Goal: Obtain resource: Obtain resource

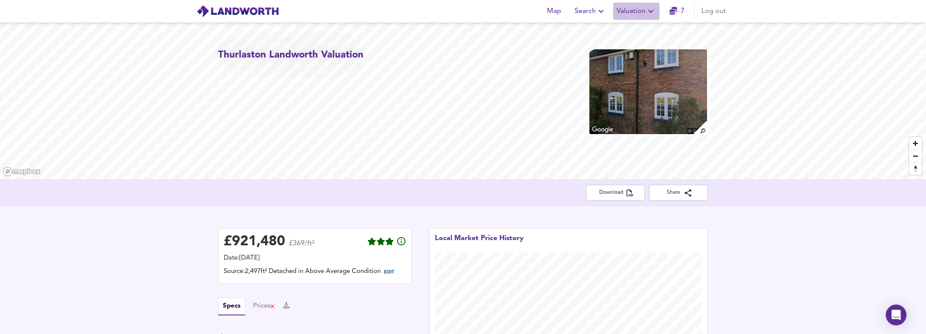
click at [645, 10] on span "Valuation" at bounding box center [636, 11] width 39 height 12
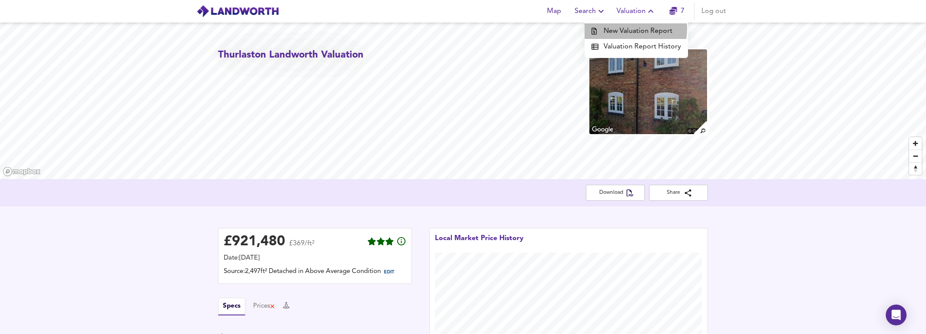
click at [621, 29] on li "New Valuation Report" at bounding box center [636, 31] width 103 height 16
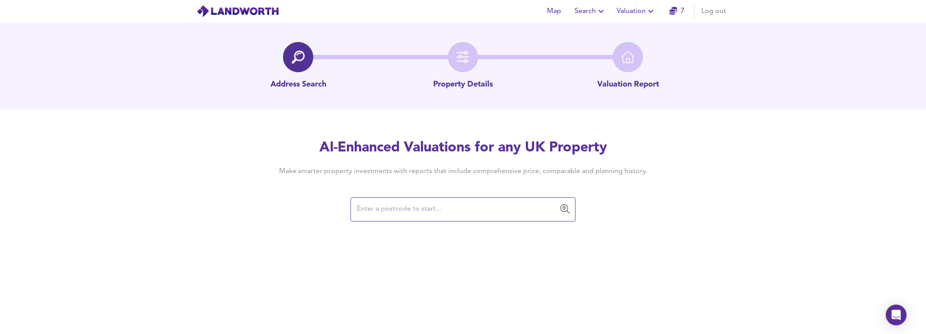
paste input "CV8 3LT"
type input "CV8 3LT"
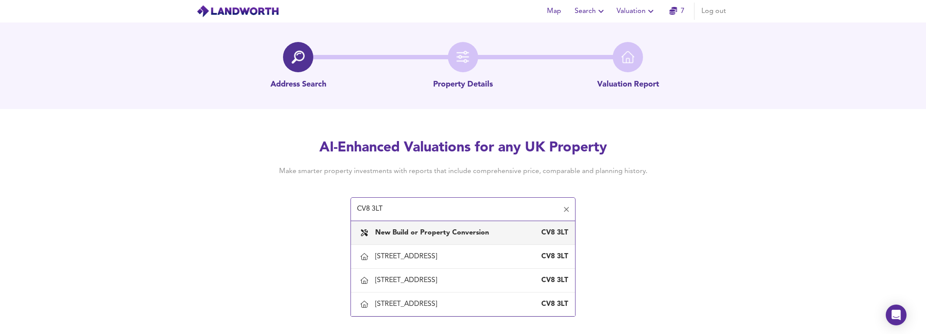
click at [413, 236] on b "New Build or Property Conversion" at bounding box center [432, 232] width 114 height 7
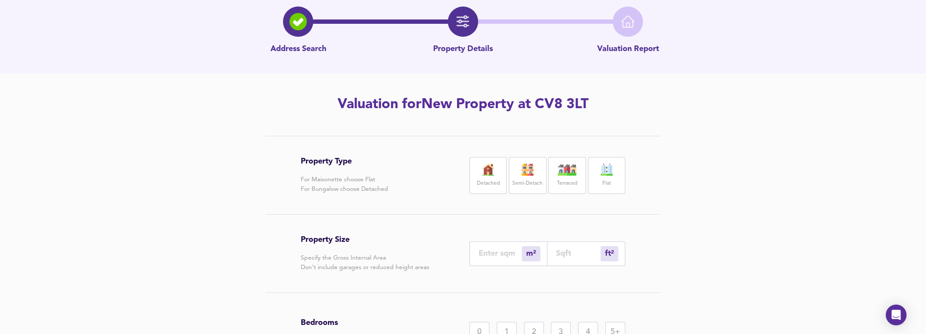
scroll to position [44, 0]
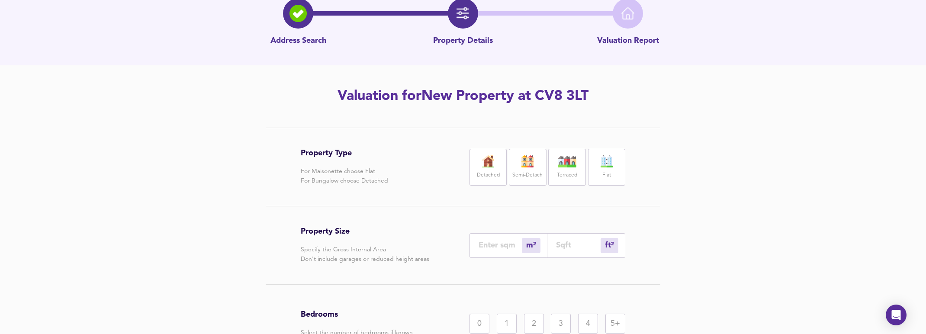
drag, startPoint x: 491, startPoint y: 171, endPoint x: 506, endPoint y: 170, distance: 14.3
click at [491, 171] on label "Detached" at bounding box center [488, 175] width 23 height 11
click at [517, 167] on img at bounding box center [528, 161] width 22 height 12
click at [493, 171] on label "Detached" at bounding box center [488, 175] width 23 height 11
click at [574, 249] on input "number" at bounding box center [578, 245] width 45 height 9
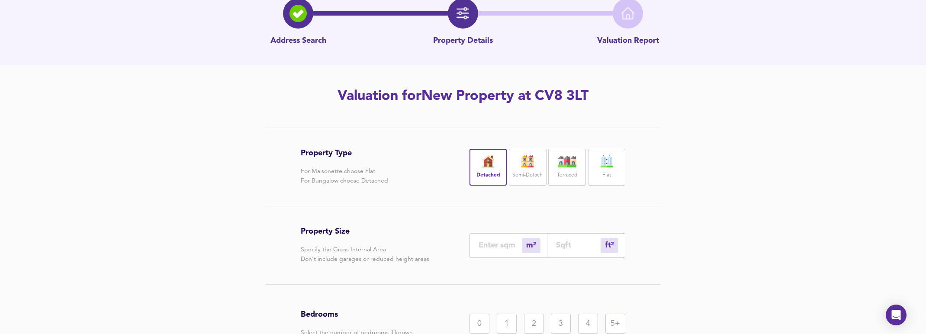
paste input "1603"
type input "149"
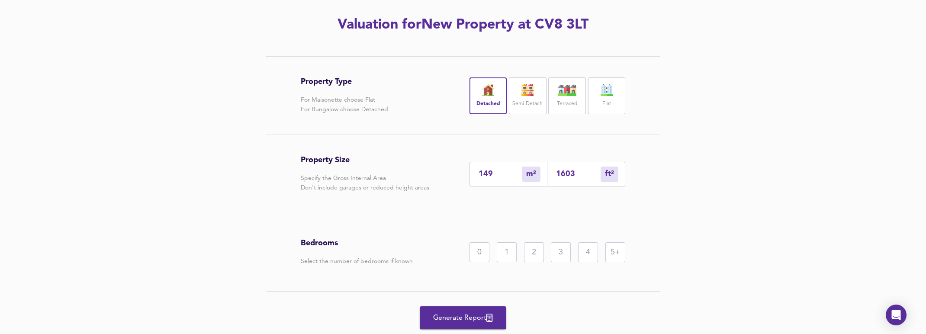
scroll to position [116, 0]
type input "1603"
click at [579, 256] on div "4" at bounding box center [588, 252] width 20 height 20
click at [447, 319] on span "Generate Report" at bounding box center [463, 318] width 69 height 12
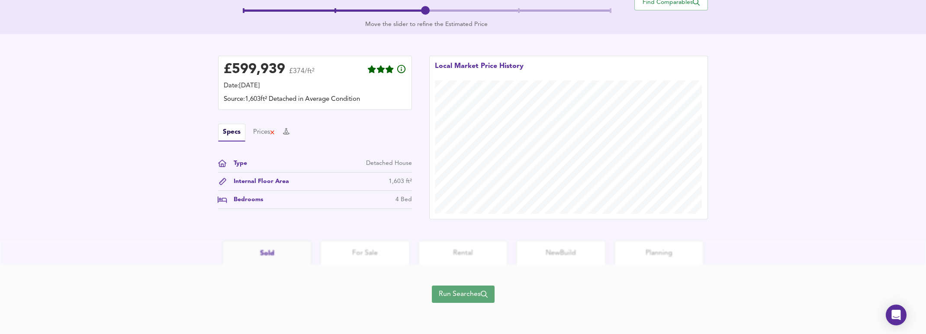
click at [461, 297] on span "Run Searches" at bounding box center [463, 294] width 49 height 12
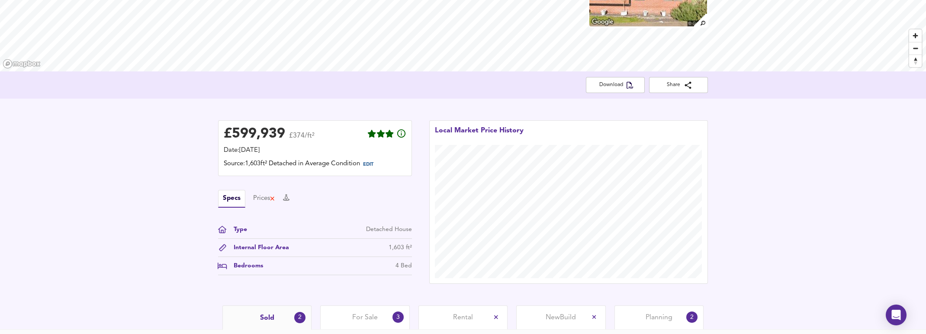
scroll to position [51, 0]
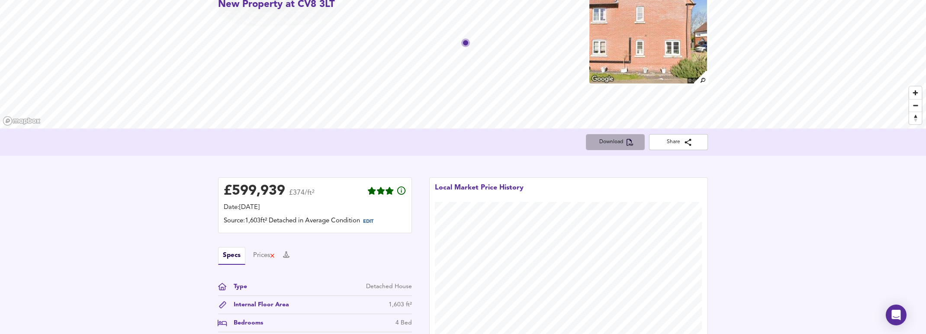
click at [624, 142] on span "Download" at bounding box center [615, 142] width 45 height 9
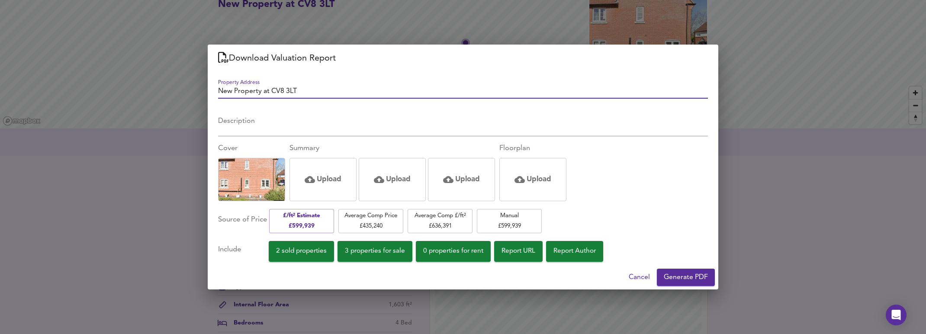
drag, startPoint x: 281, startPoint y: 94, endPoint x: 213, endPoint y: 95, distance: 68.4
click at [212, 96] on div "Property Address New Property at CV8 3LT Description x Cover Summary Upload Upl…" at bounding box center [463, 168] width 511 height 193
type input "Wolston 4 Bed Detached Landworth Valuation"
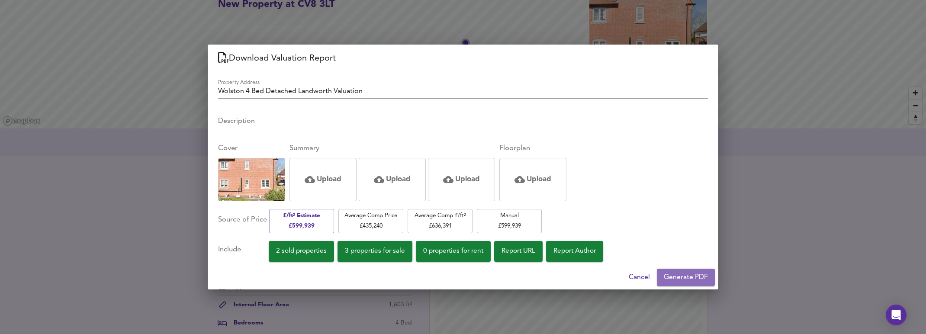
click at [681, 276] on span "Generate PDF" at bounding box center [686, 277] width 44 height 12
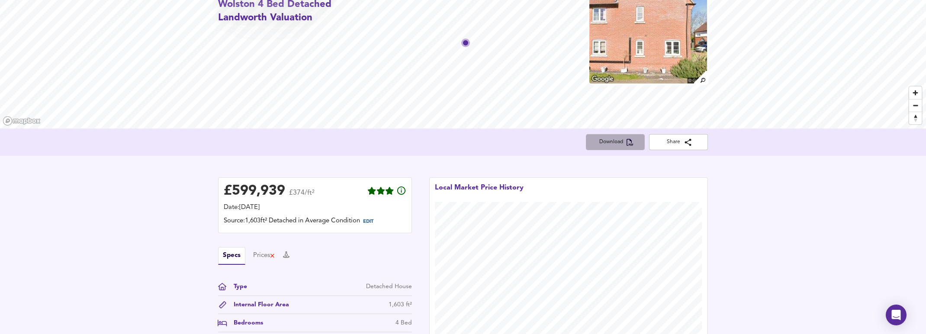
click at [631, 142] on icon "button" at bounding box center [630, 142] width 7 height 7
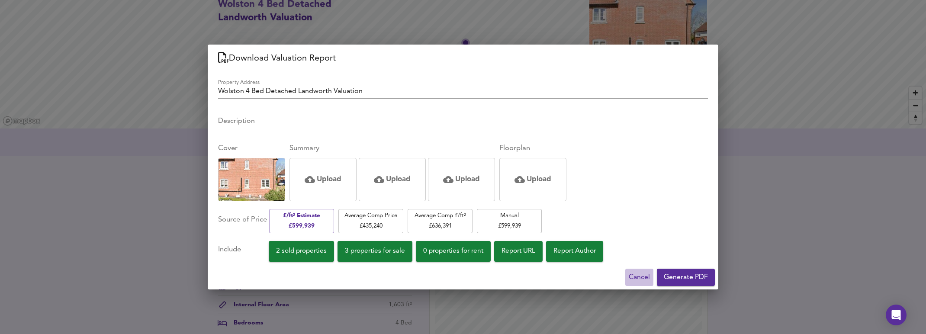
click at [640, 276] on span "Cancel" at bounding box center [639, 277] width 21 height 12
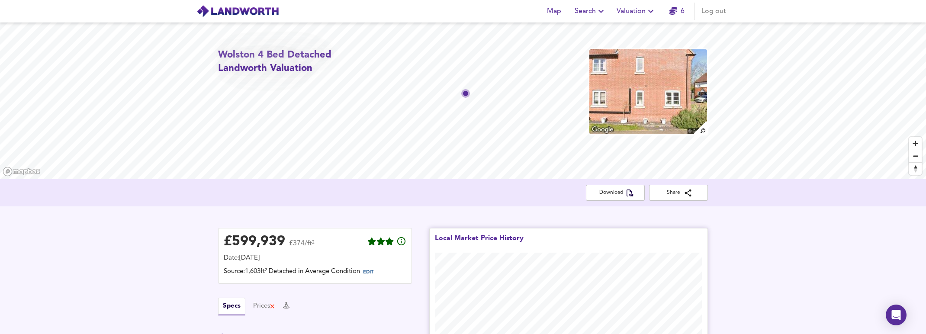
scroll to position [0, 0]
click at [638, 15] on span "Valuation" at bounding box center [636, 11] width 39 height 12
click at [631, 29] on li "New Valuation Report" at bounding box center [636, 31] width 103 height 16
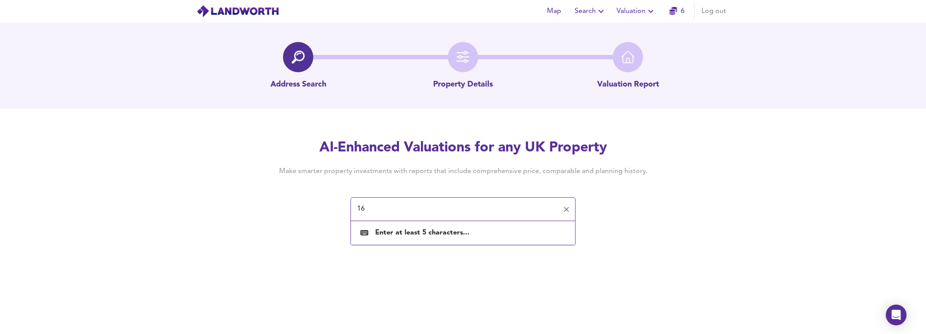
type input "1"
paste input "CV8 3LT"
type input "CV8 3LT"
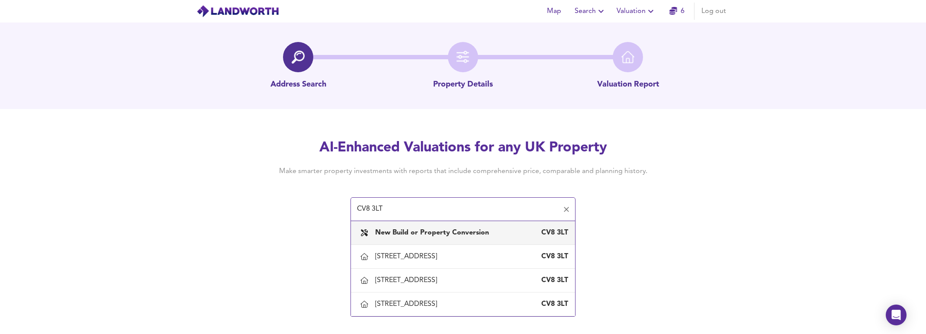
click at [406, 231] on b "New Build or Property Conversion" at bounding box center [432, 232] width 114 height 7
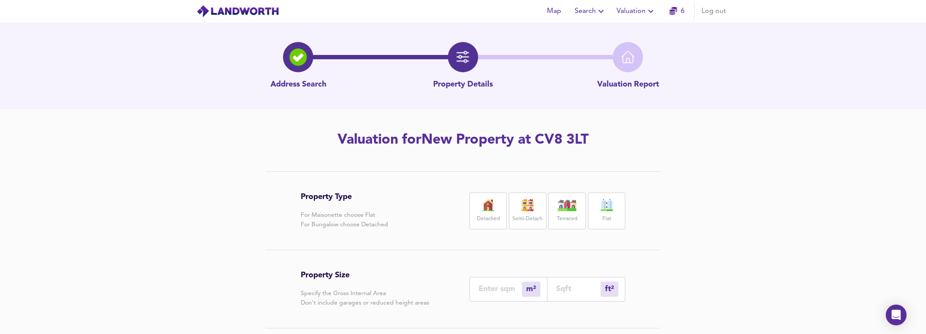
click at [532, 216] on label "Semi-Detach" at bounding box center [527, 219] width 30 height 11
click at [572, 295] on div "ft² sqft" at bounding box center [587, 289] width 78 height 25
click at [572, 290] on input "number" at bounding box center [578, 288] width 45 height 9
paste input "1323"
type input "123"
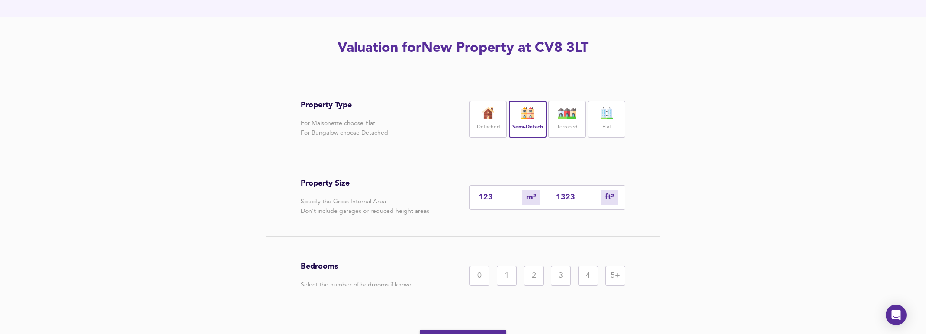
scroll to position [100, 0]
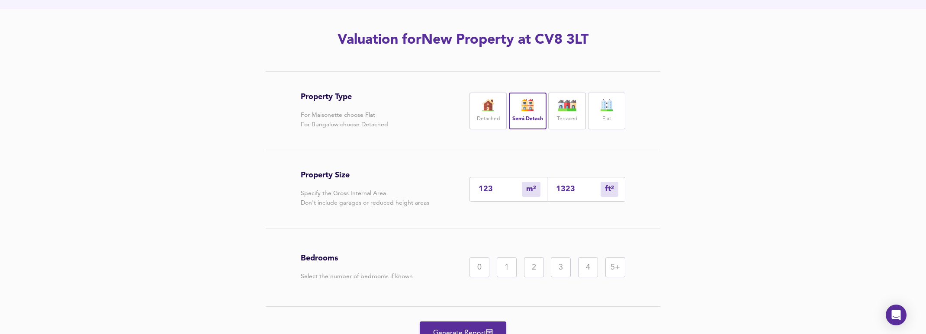
type input "1323"
click at [563, 266] on div "3" at bounding box center [561, 268] width 20 height 20
click at [465, 325] on button "Generate Report" at bounding box center [463, 333] width 87 height 23
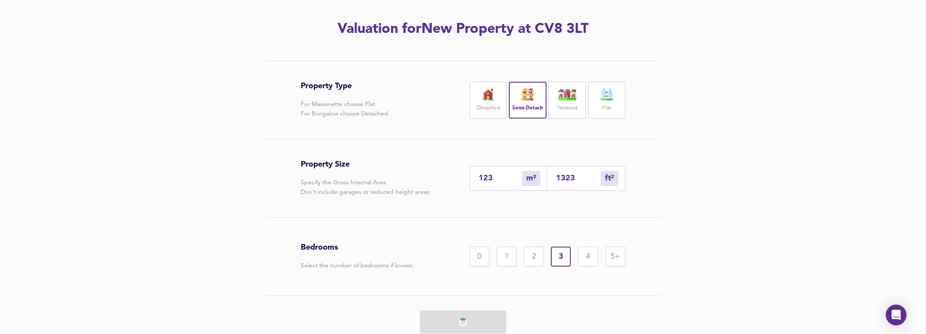
scroll to position [112, 0]
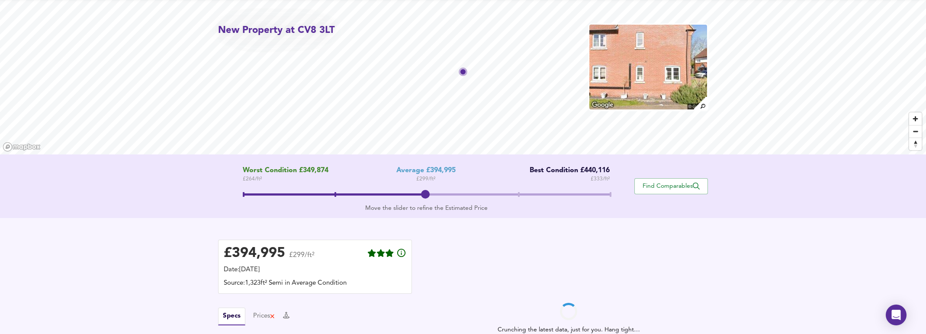
scroll to position [68, 0]
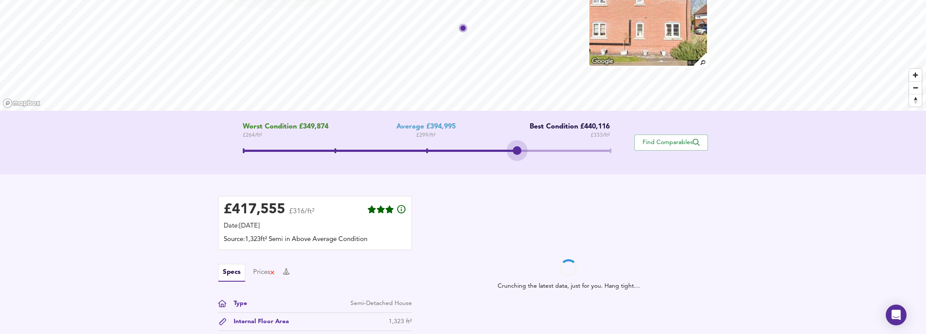
click at [516, 148] on span at bounding box center [426, 152] width 367 height 16
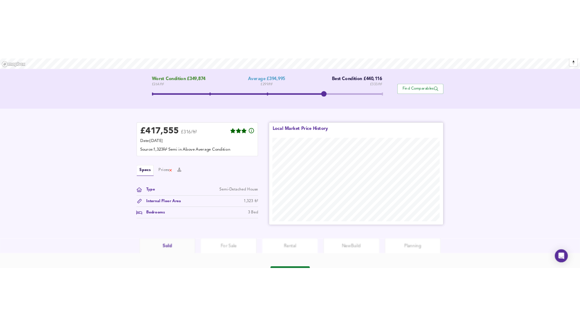
scroll to position [164, 0]
